Goal: Information Seeking & Learning: Learn about a topic

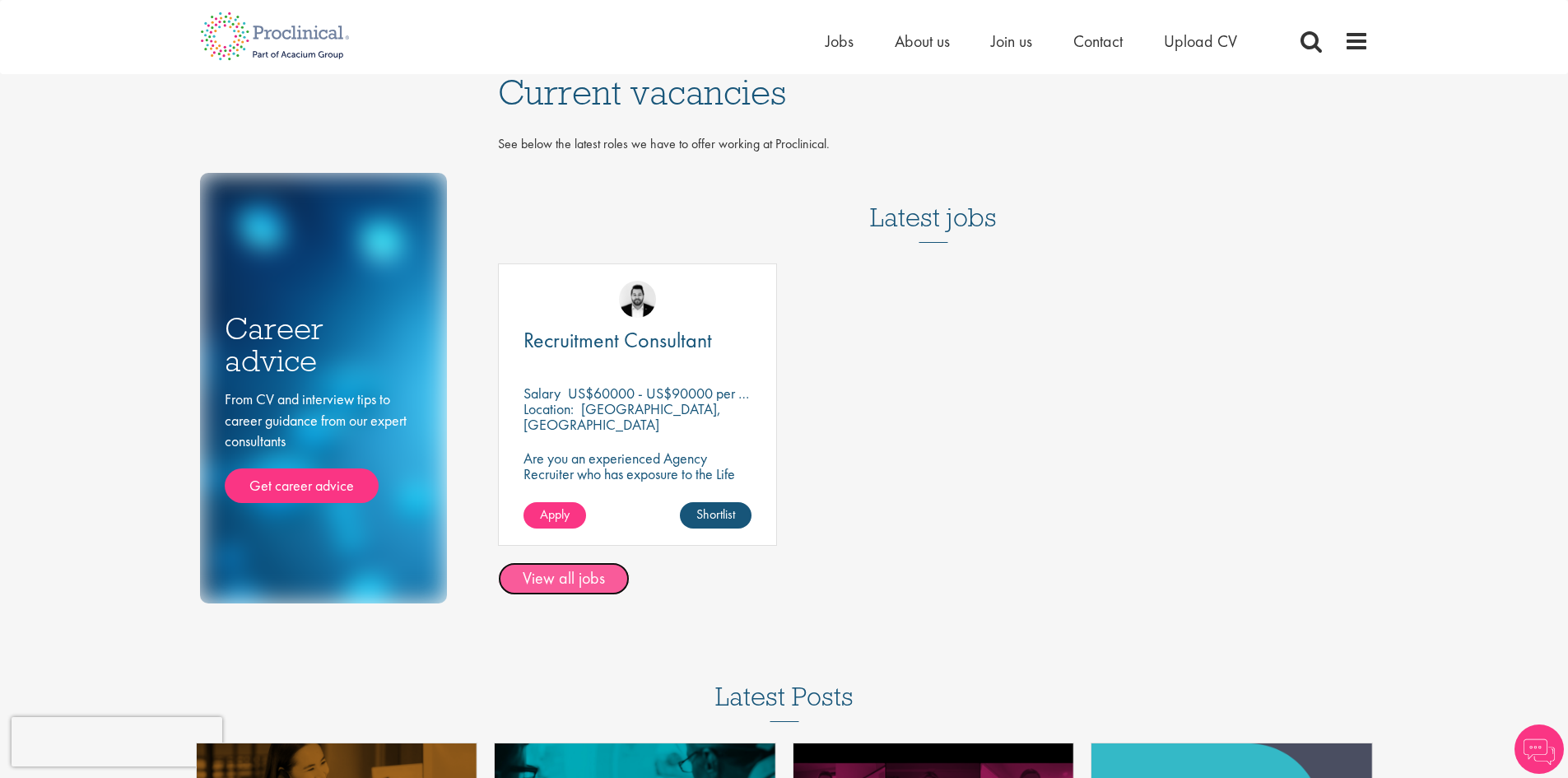
click at [563, 576] on link "View all jobs" at bounding box center [564, 578] width 132 height 32
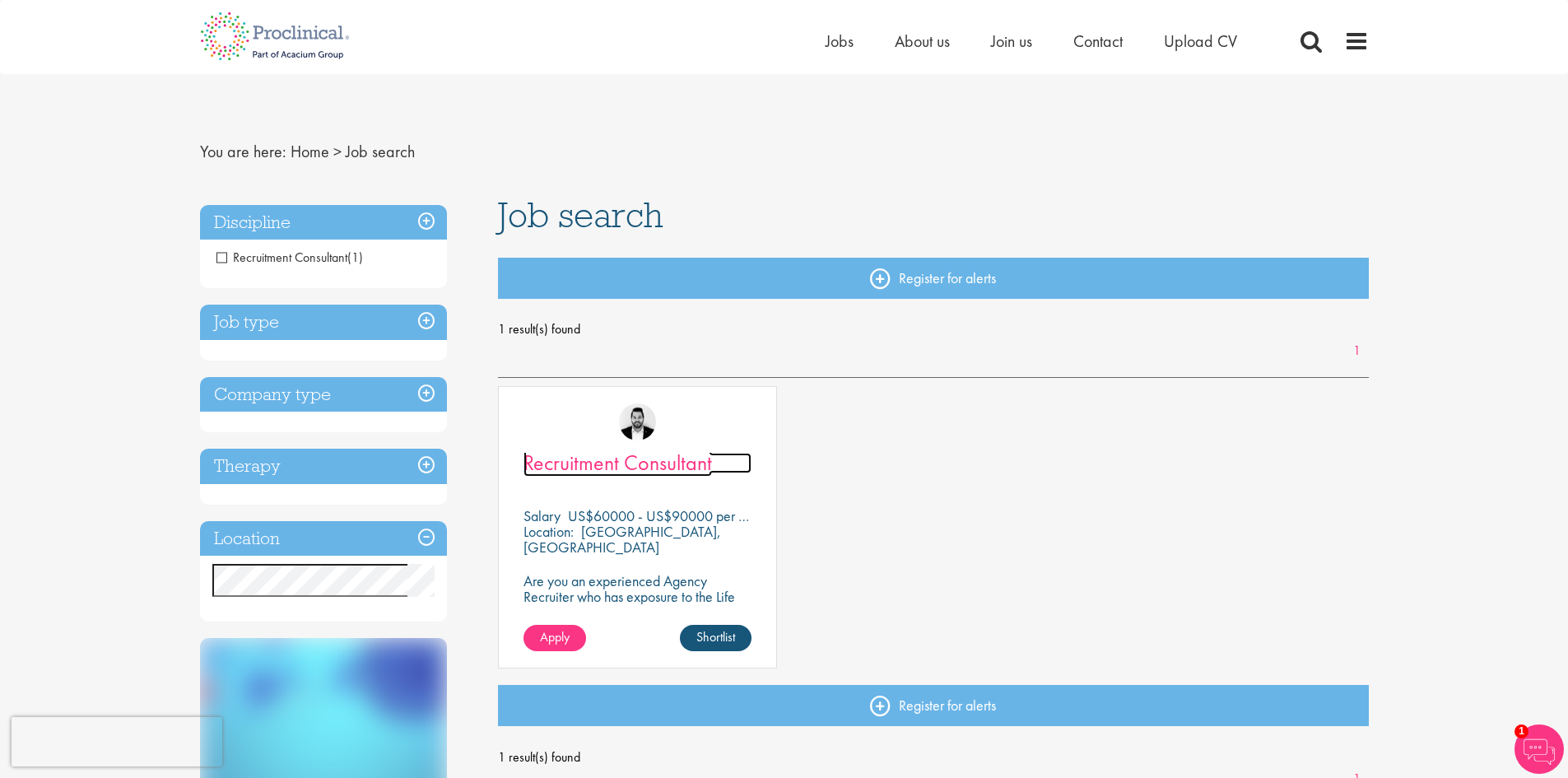
click at [645, 463] on span "Recruitment Consultant" at bounding box center [617, 463] width 188 height 28
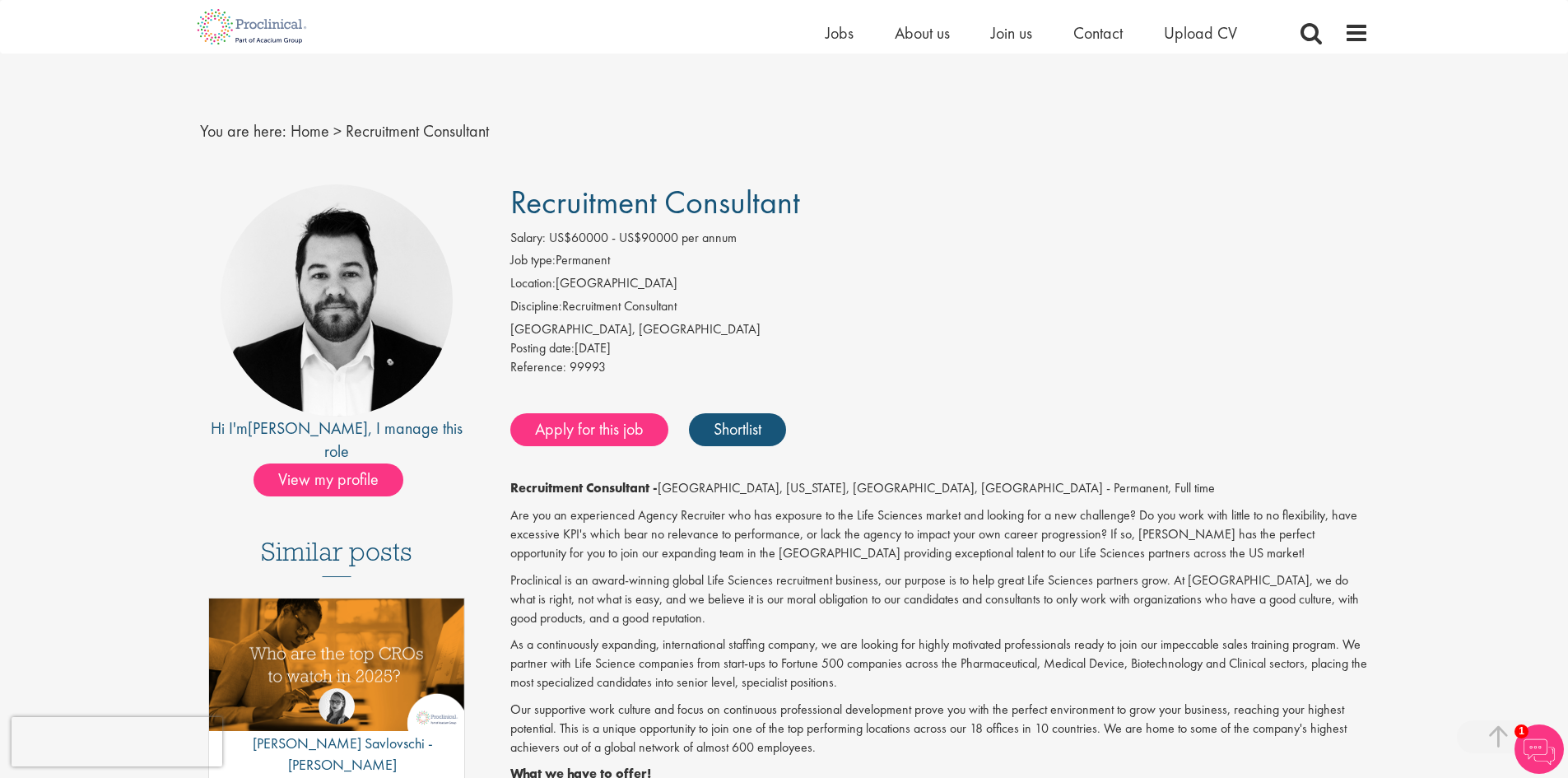
scroll to position [412, 0]
